Goal: Information Seeking & Learning: Learn about a topic

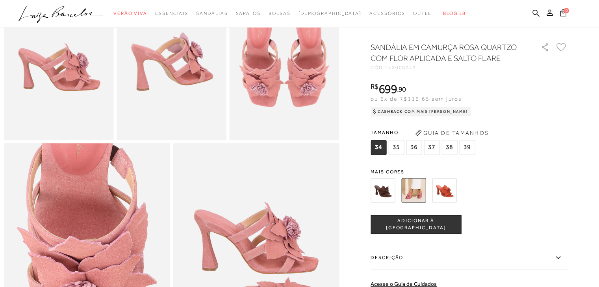
scroll to position [266, 0]
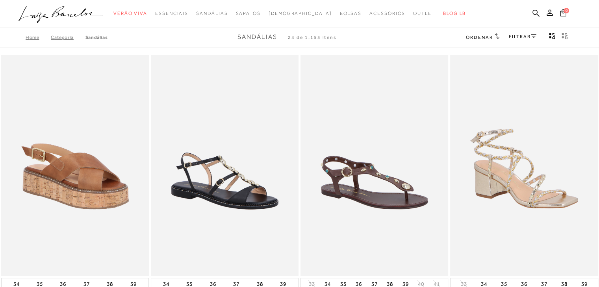
click at [523, 35] on link "FILTRAR" at bounding box center [523, 37] width 28 height 6
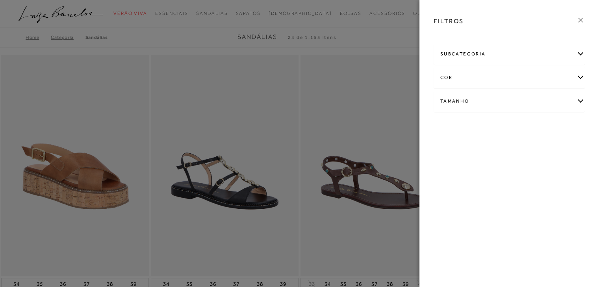
click at [518, 54] on div "subcategoria" at bounding box center [509, 54] width 150 height 21
click at [464, 74] on span "Salto" at bounding box center [465, 75] width 11 height 6
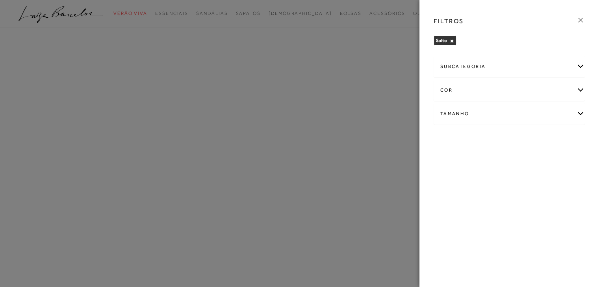
click at [468, 111] on div "Tamanho" at bounding box center [509, 114] width 150 height 21
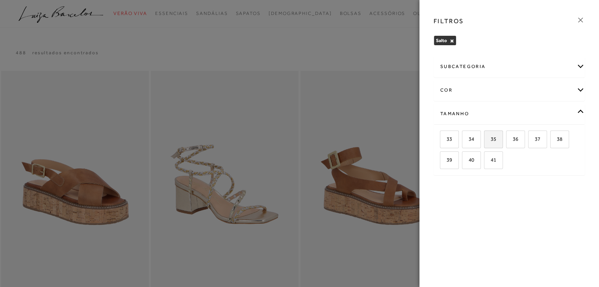
click at [491, 141] on span "35" at bounding box center [490, 139] width 11 height 6
click at [490, 141] on input "35" at bounding box center [487, 141] width 8 height 8
checkbox input "true"
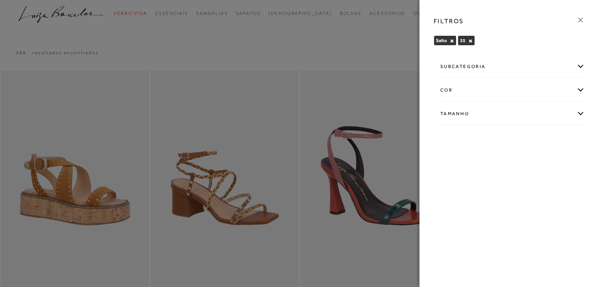
click at [466, 92] on div "cor" at bounding box center [509, 90] width 150 height 21
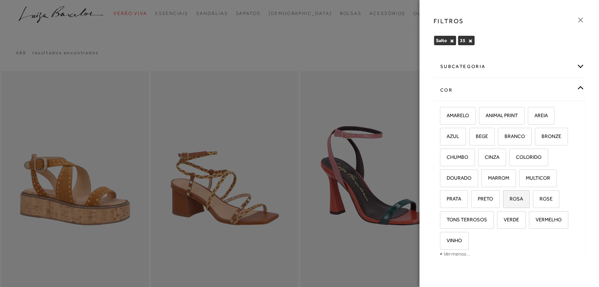
click at [523, 198] on label "ROSA" at bounding box center [516, 199] width 26 height 17
click at [509, 198] on input "ROSA" at bounding box center [505, 200] width 8 height 8
checkbox input "true"
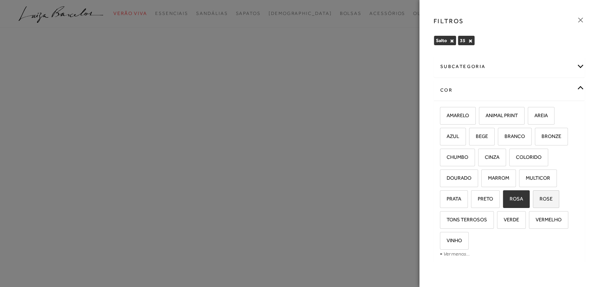
click at [546, 200] on span "ROSE" at bounding box center [542, 199] width 19 height 6
click at [539, 200] on input "ROSE" at bounding box center [535, 200] width 8 height 8
checkbox input "true"
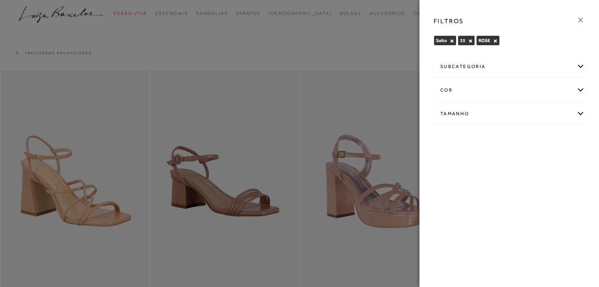
click at [510, 115] on div "Tamanho" at bounding box center [509, 114] width 150 height 21
click at [501, 81] on div "cor" at bounding box center [509, 90] width 150 height 21
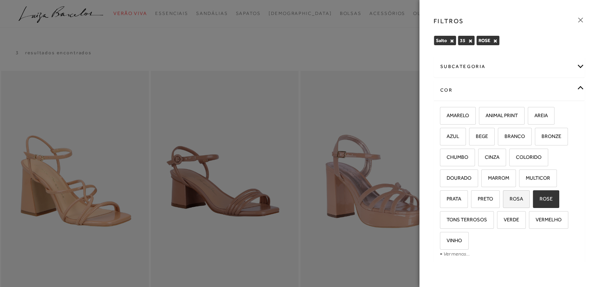
click at [519, 197] on span "ROSA" at bounding box center [512, 199] width 19 height 6
click at [509, 197] on input "ROSA" at bounding box center [505, 200] width 8 height 8
checkbox input "true"
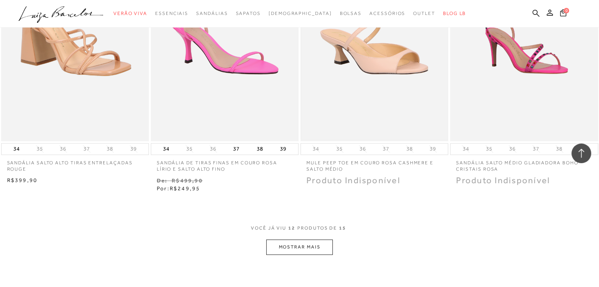
scroll to position [787, 0]
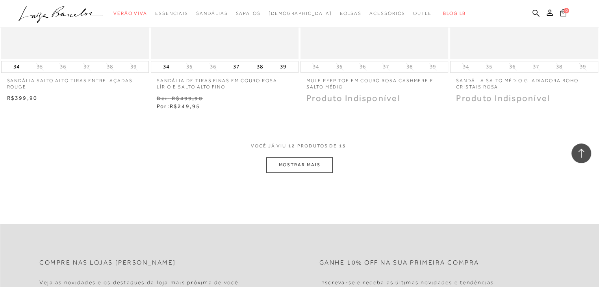
click at [320, 167] on button "MOSTRAR MAIS" at bounding box center [299, 164] width 66 height 15
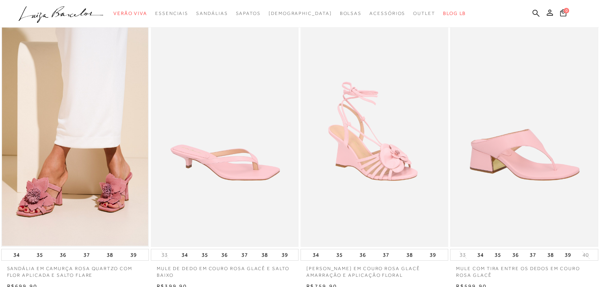
scroll to position [0, 0]
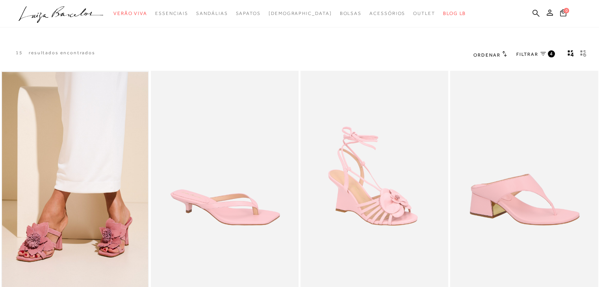
click at [535, 55] on span "FILTRAR" at bounding box center [527, 54] width 22 height 7
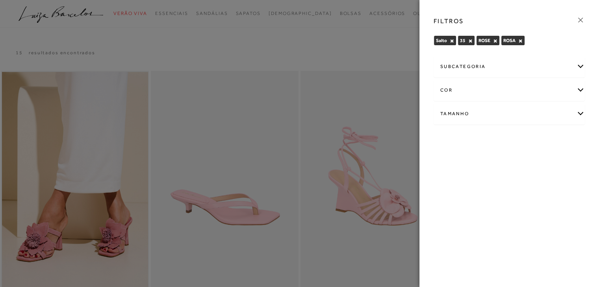
click at [490, 87] on div "cor" at bounding box center [509, 90] width 150 height 21
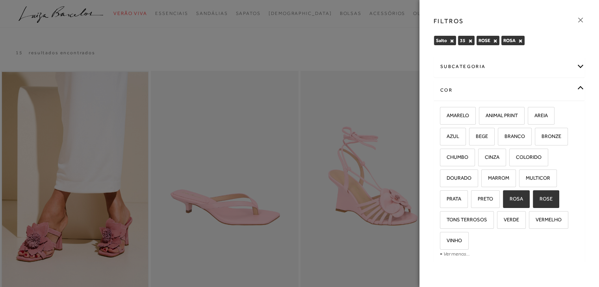
click at [522, 197] on label "ROSA" at bounding box center [516, 199] width 26 height 17
click at [509, 197] on input "ROSA" at bounding box center [505, 200] width 8 height 8
checkbox input "false"
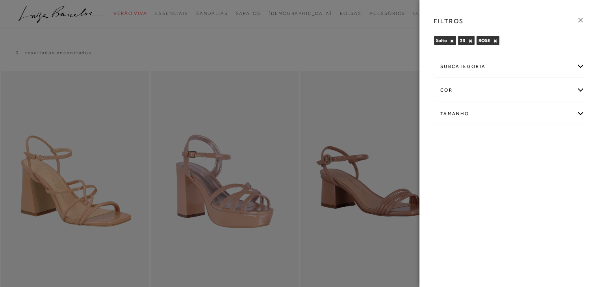
click at [490, 87] on div "cor" at bounding box center [509, 90] width 150 height 21
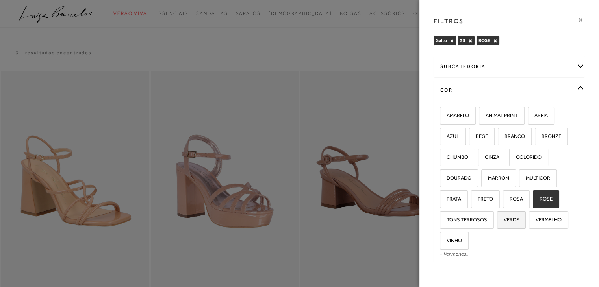
click at [521, 223] on label "VERDE" at bounding box center [511, 220] width 28 height 17
click at [503, 223] on input "VERDE" at bounding box center [500, 221] width 8 height 8
checkbox input "true"
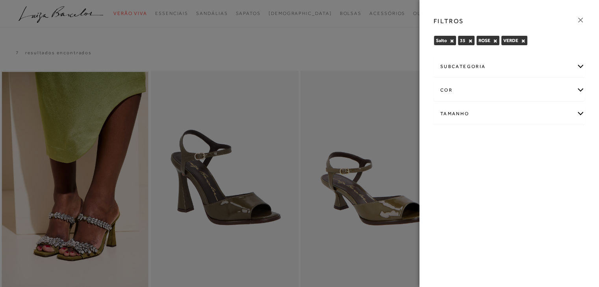
click at [337, 46] on div at bounding box center [299, 143] width 599 height 287
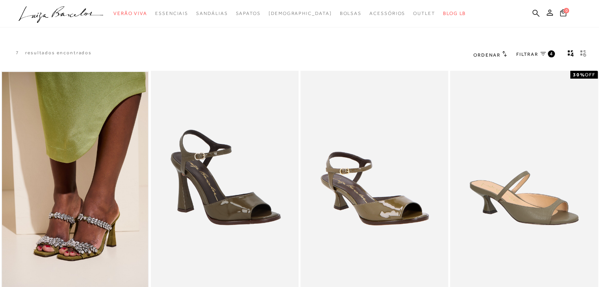
click at [529, 54] on span "FILTRAR" at bounding box center [527, 54] width 22 height 7
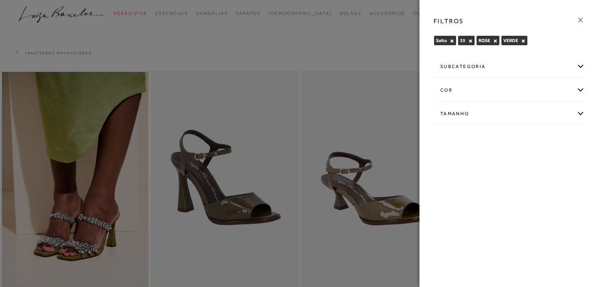
click at [526, 85] on div "cor" at bounding box center [509, 90] width 150 height 21
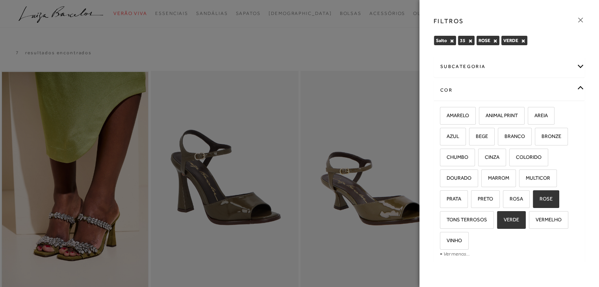
click at [542, 200] on span "ROSE" at bounding box center [542, 199] width 19 height 6
click at [539, 200] on input "ROSE" at bounding box center [535, 200] width 8 height 8
checkbox input "false"
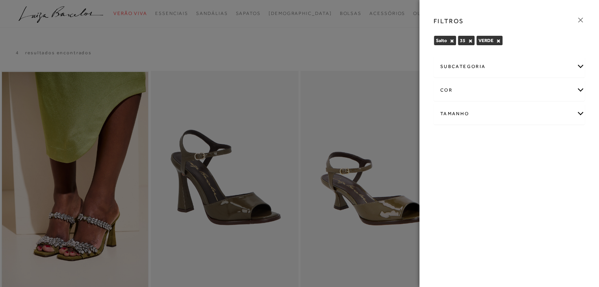
click at [543, 170] on div "FILTROS Salto × 35 × VERDE × Limpar todos os refinamentos cor" at bounding box center [508, 143] width 179 height 287
click at [509, 91] on div "cor" at bounding box center [509, 90] width 150 height 21
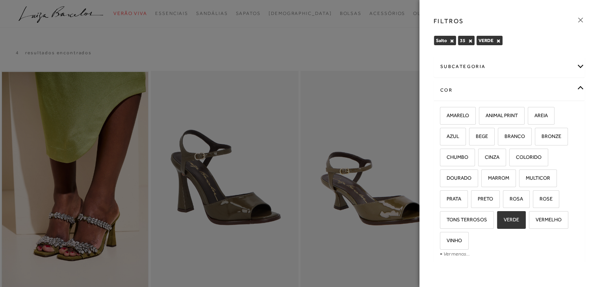
click at [515, 221] on span "VERDE" at bounding box center [508, 220] width 21 height 6
click at [503, 221] on input "VERDE" at bounding box center [500, 221] width 8 height 8
checkbox input "false"
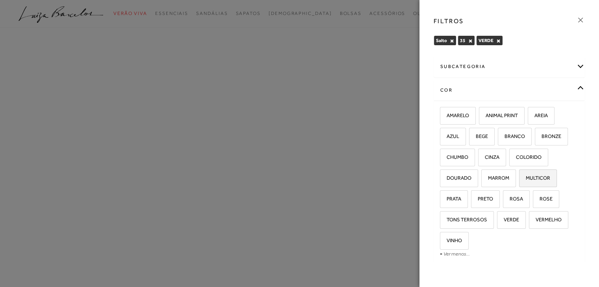
click at [531, 181] on label "MULTICOR" at bounding box center [537, 178] width 37 height 17
click at [525, 181] on input "MULTICOR" at bounding box center [522, 180] width 8 height 8
checkbox input "true"
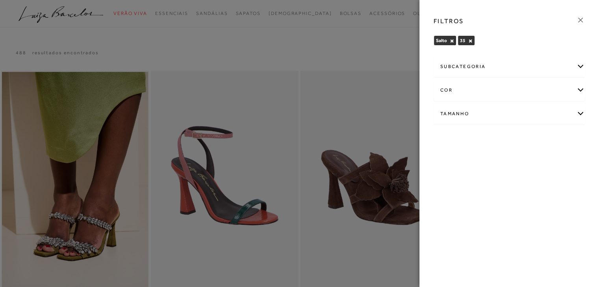
click at [348, 51] on div at bounding box center [299, 143] width 599 height 287
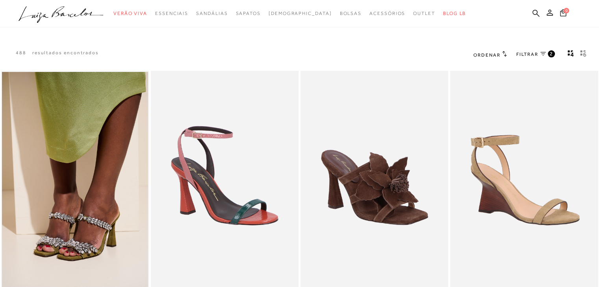
click at [542, 56] on link "FILTRAR 2" at bounding box center [535, 54] width 39 height 9
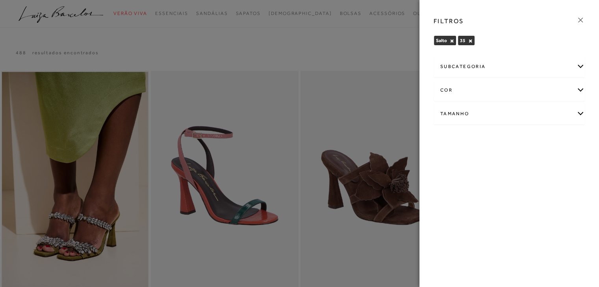
click at [505, 95] on div "cor" at bounding box center [509, 90] width 150 height 21
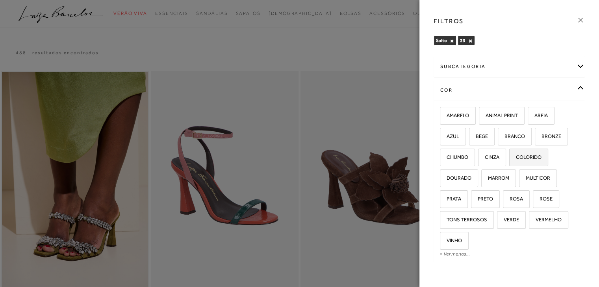
click at [528, 158] on span "COLORIDO" at bounding box center [525, 157] width 31 height 6
click at [516, 158] on input "COLORIDO" at bounding box center [512, 159] width 8 height 8
checkbox input "true"
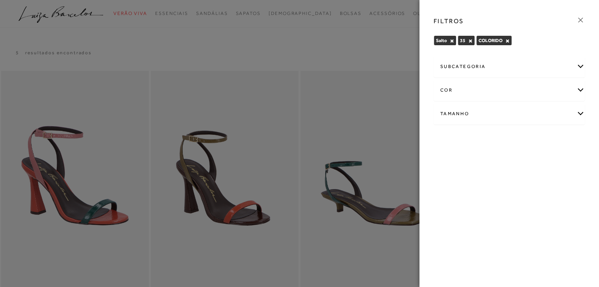
click at [364, 37] on div at bounding box center [299, 143] width 599 height 287
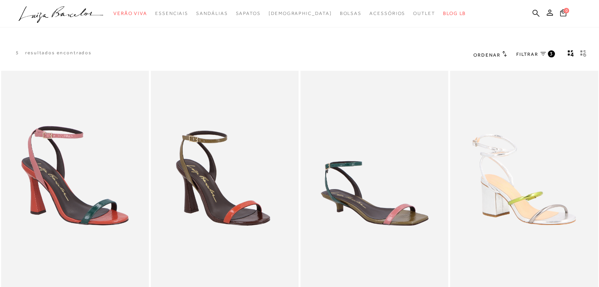
click at [536, 53] on span "FILTRAR" at bounding box center [527, 54] width 22 height 7
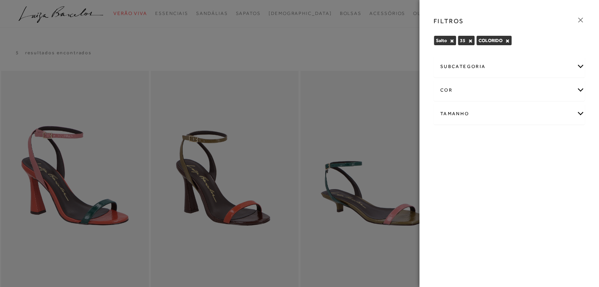
click at [490, 94] on div "cor" at bounding box center [509, 90] width 150 height 21
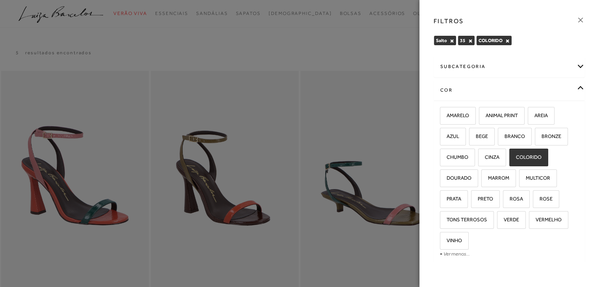
click at [518, 154] on span "COLORIDO" at bounding box center [525, 157] width 31 height 6
click at [516, 155] on input "COLORIDO" at bounding box center [512, 159] width 8 height 8
checkbox input "false"
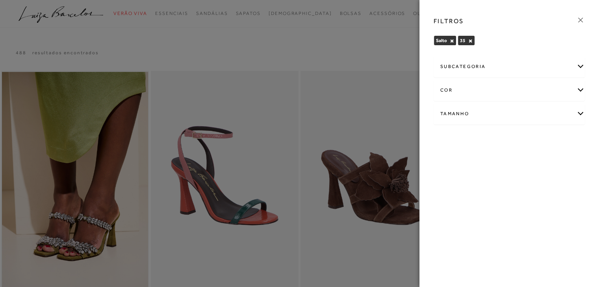
click at [524, 82] on div "cor" at bounding box center [509, 90] width 150 height 21
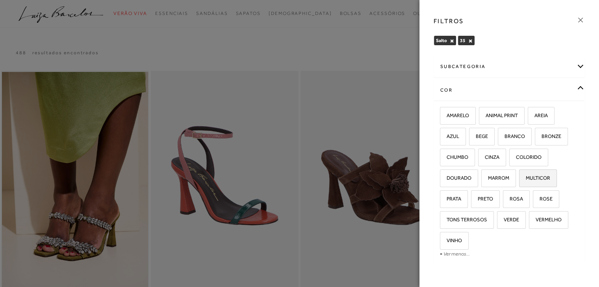
click at [542, 181] on label "MULTICOR" at bounding box center [537, 178] width 37 height 17
click at [525, 181] on input "MULTICOR" at bounding box center [522, 180] width 8 height 8
checkbox input "true"
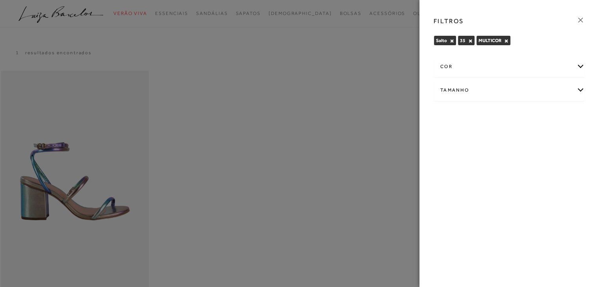
click at [365, 35] on div at bounding box center [299, 143] width 599 height 287
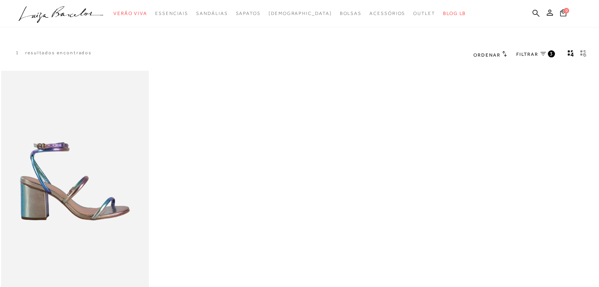
click at [531, 50] on div "FILTRAR 3" at bounding box center [535, 55] width 39 height 10
click at [532, 53] on span "FILTRAR" at bounding box center [527, 54] width 22 height 7
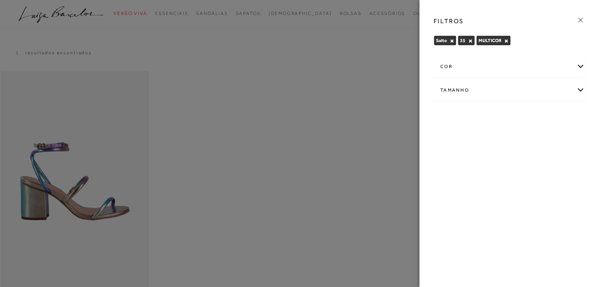
click at [529, 67] on div "cor" at bounding box center [509, 66] width 150 height 21
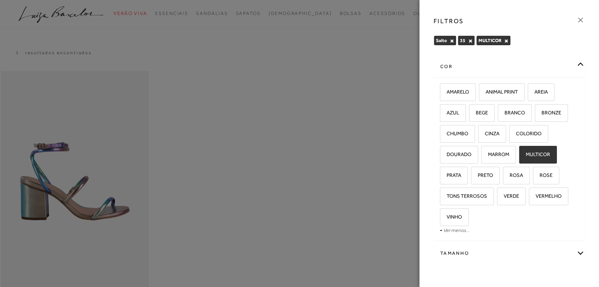
click at [531, 155] on span "MULTICOR" at bounding box center [535, 155] width 30 height 6
click at [525, 155] on input "MULTICOR" at bounding box center [522, 156] width 8 height 8
checkbox input "false"
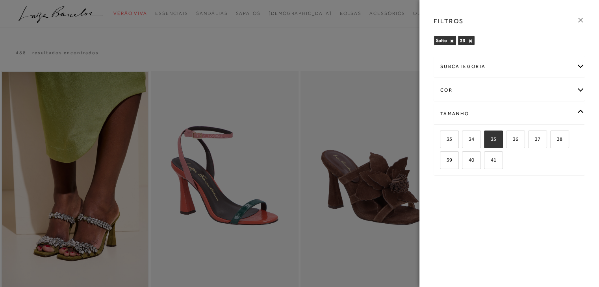
click at [521, 89] on div "cor" at bounding box center [509, 90] width 150 height 21
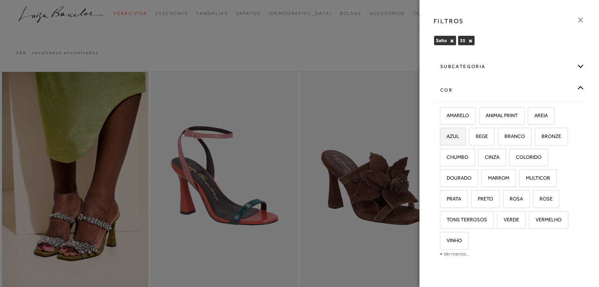
click at [457, 138] on span "AZUL" at bounding box center [449, 136] width 19 height 6
click at [446, 138] on input "AZUL" at bounding box center [442, 138] width 8 height 8
checkbox input "true"
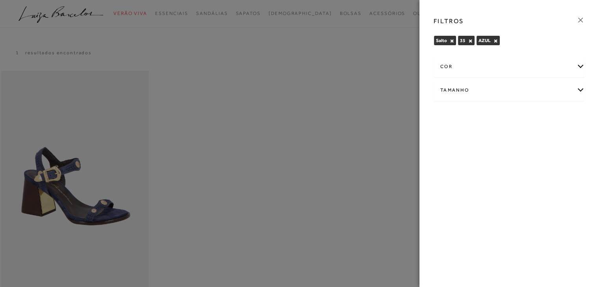
click at [367, 32] on div at bounding box center [299, 143] width 599 height 287
